Goal: Task Accomplishment & Management: Use online tool/utility

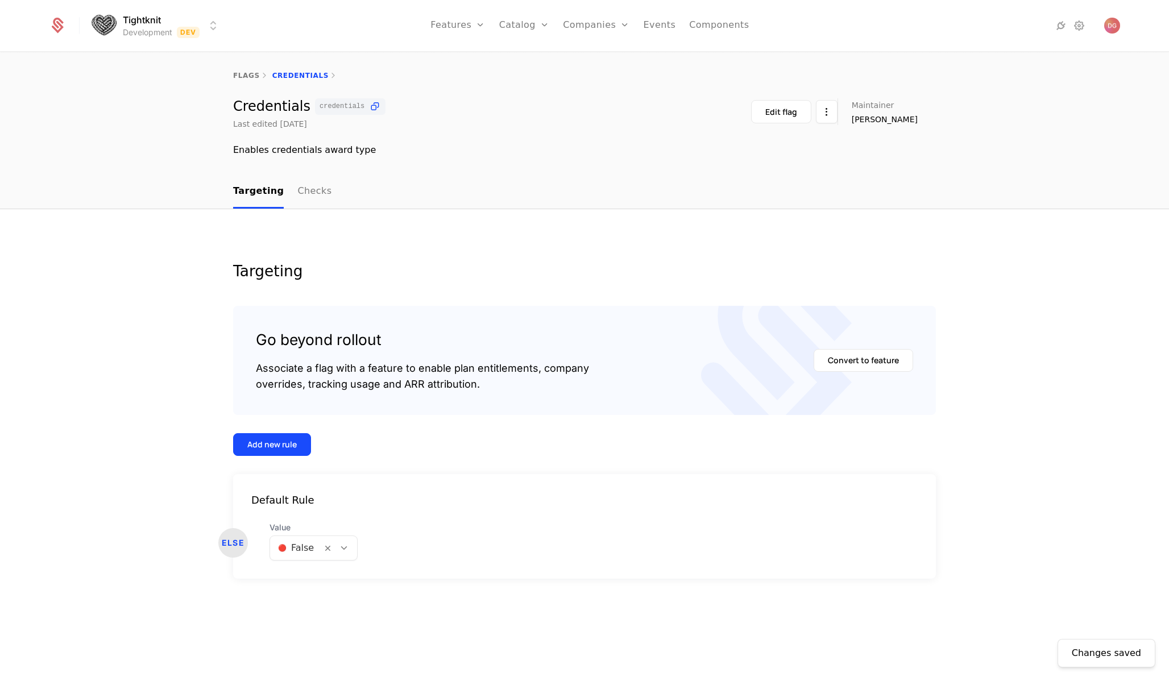
click at [142, 358] on div "Changes saved Targeting Go beyond rollout Associate a flag with a feature to en…" at bounding box center [584, 445] width 1169 height 473
click at [339, 552] on icon at bounding box center [344, 548] width 10 height 10
click at [309, 572] on div "🟢 True" at bounding box center [311, 577] width 71 height 11
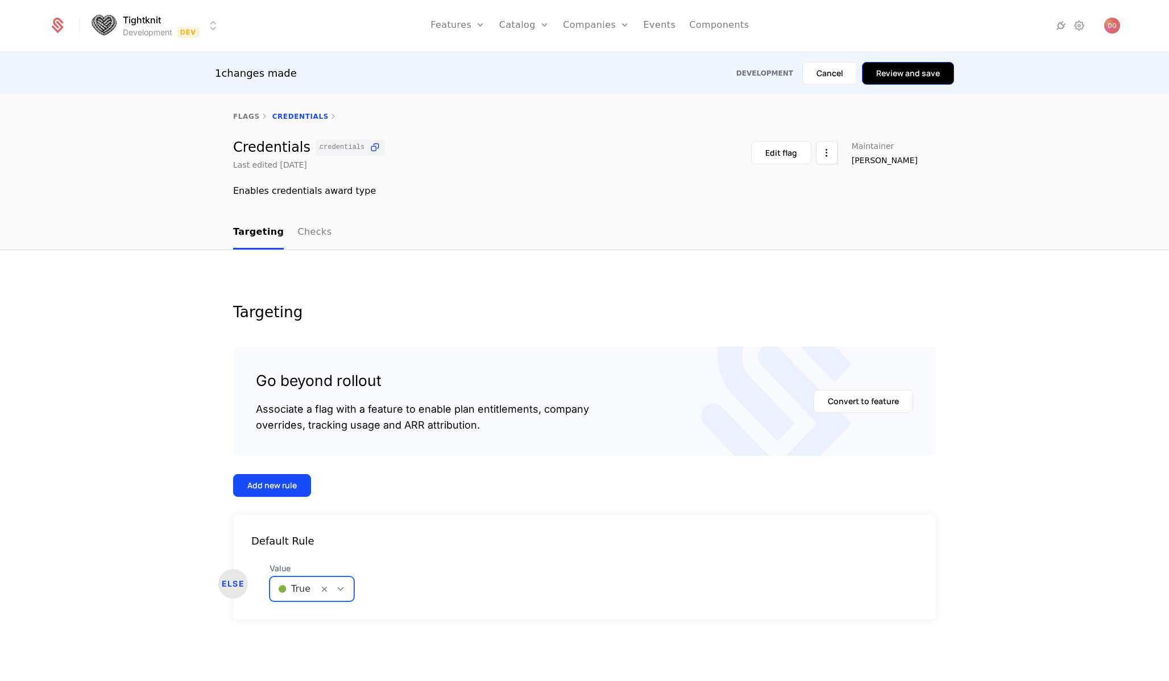
click at [906, 80] on button "Review and save" at bounding box center [908, 73] width 92 height 23
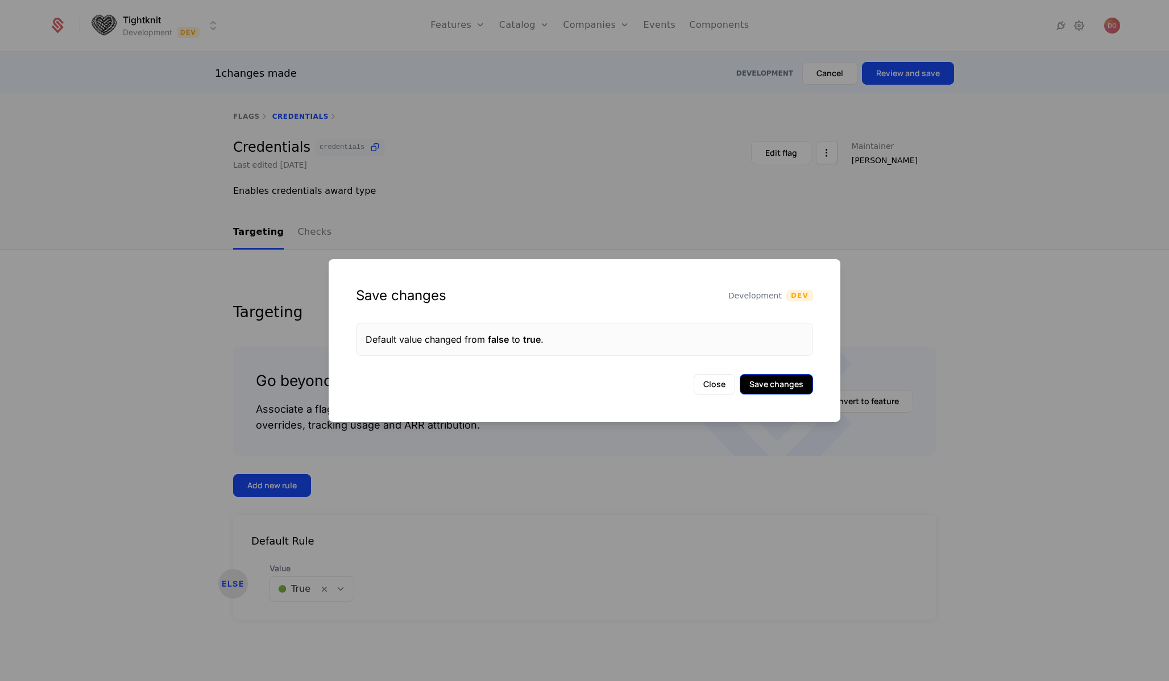
click at [774, 375] on button "Save changes" at bounding box center [776, 384] width 73 height 20
